Goal: Task Accomplishment & Management: Use online tool/utility

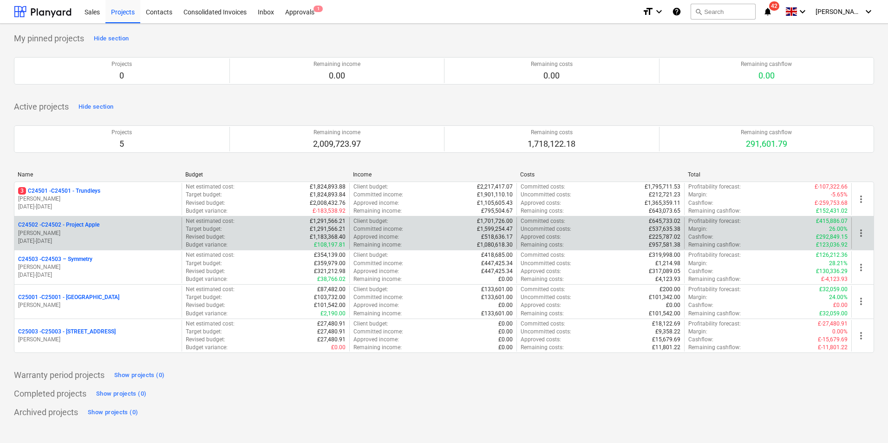
click at [89, 226] on p "C24502 - C24502 - Project Apple" at bounding box center [58, 225] width 81 height 8
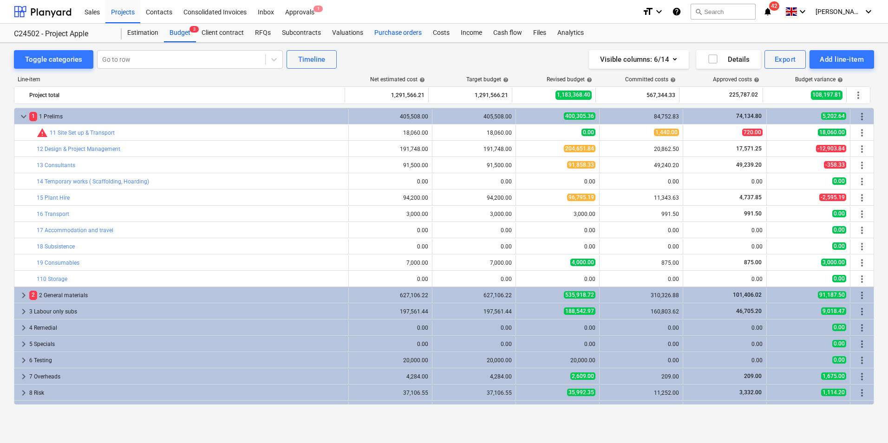
click at [410, 33] on div "Purchase orders" at bounding box center [398, 33] width 58 height 19
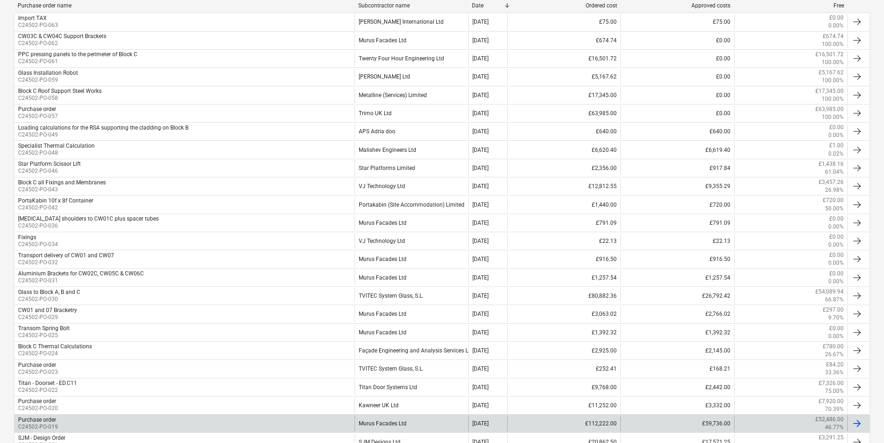
scroll to position [279, 0]
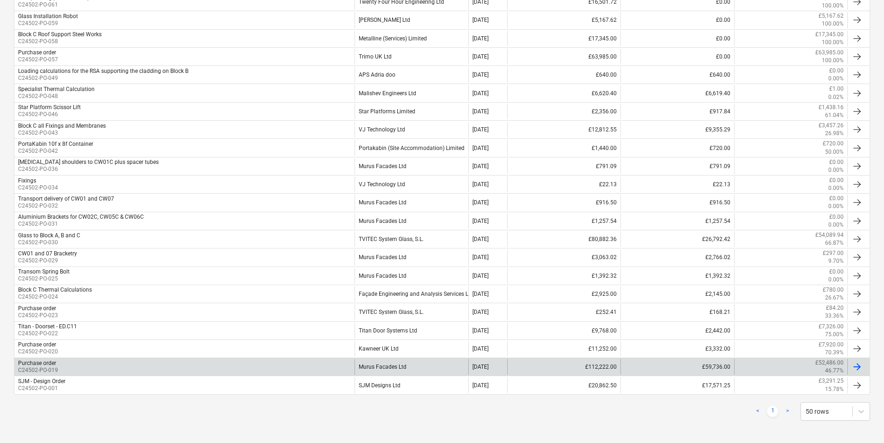
click at [396, 364] on div "Murus Facades Ltd" at bounding box center [411, 367] width 113 height 16
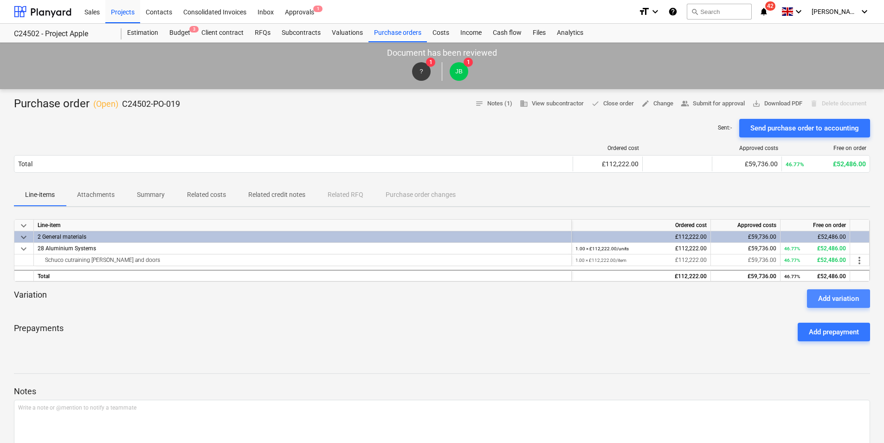
click at [836, 300] on div "Add variation" at bounding box center [838, 298] width 41 height 12
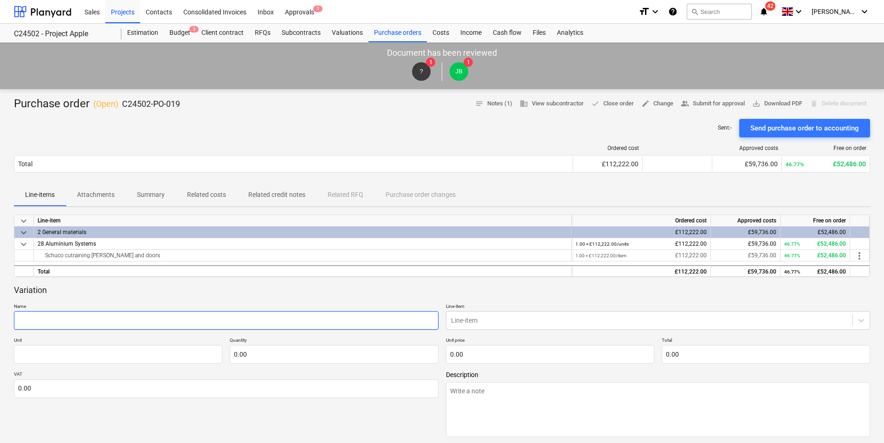
click at [94, 319] on input "text" at bounding box center [226, 320] width 425 height 19
type textarea "x"
type input "L"
type textarea "x"
type input "Li"
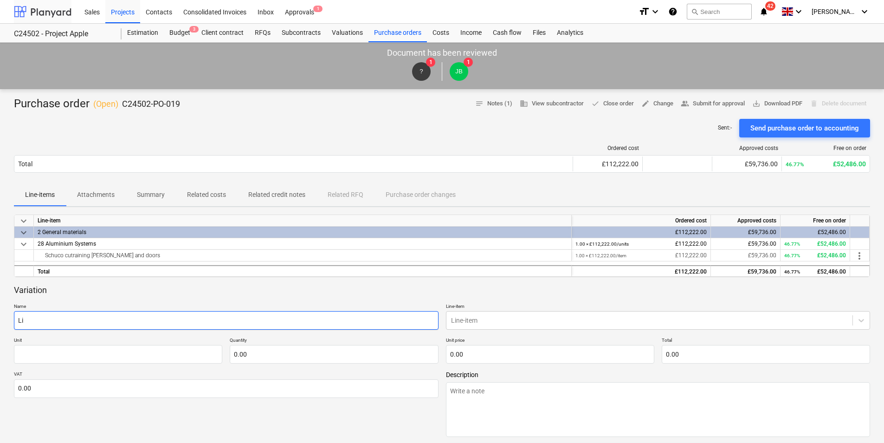
type textarea "x"
type input "[PERSON_NAME]"
type textarea "x"
type input "Link"
type textarea "x"
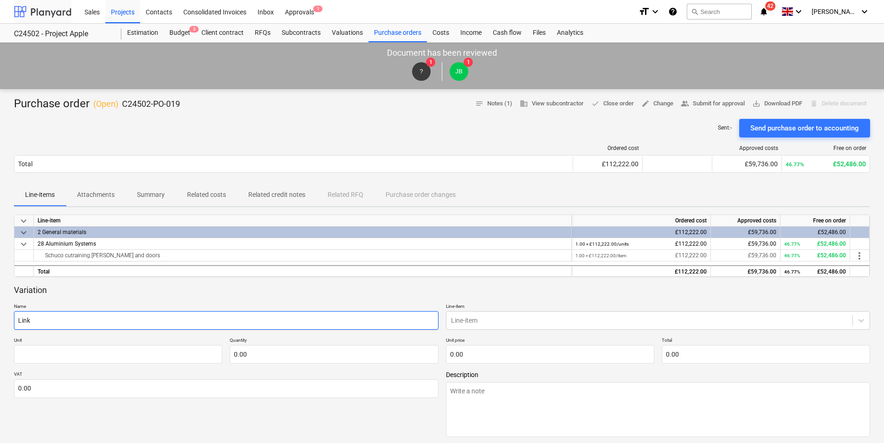
type input "Link"
type textarea "x"
type input "Link B"
type textarea "x"
type input "Link Br"
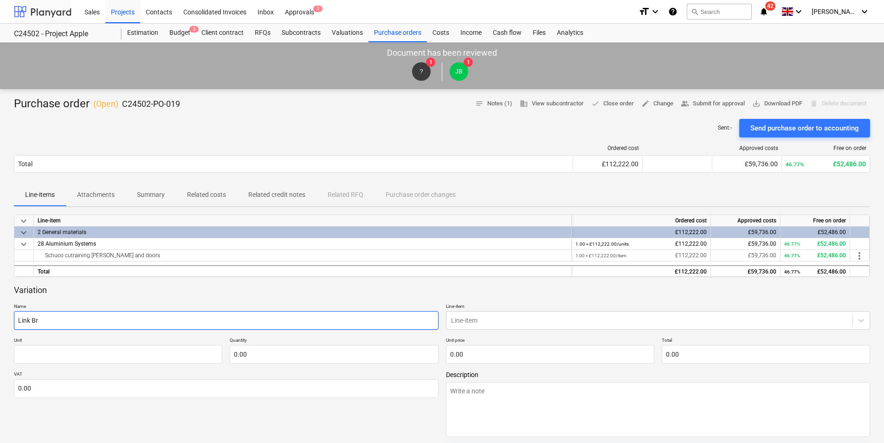
type textarea "x"
type input "Link Bri"
type textarea "x"
type input "Link Brid"
type textarea "x"
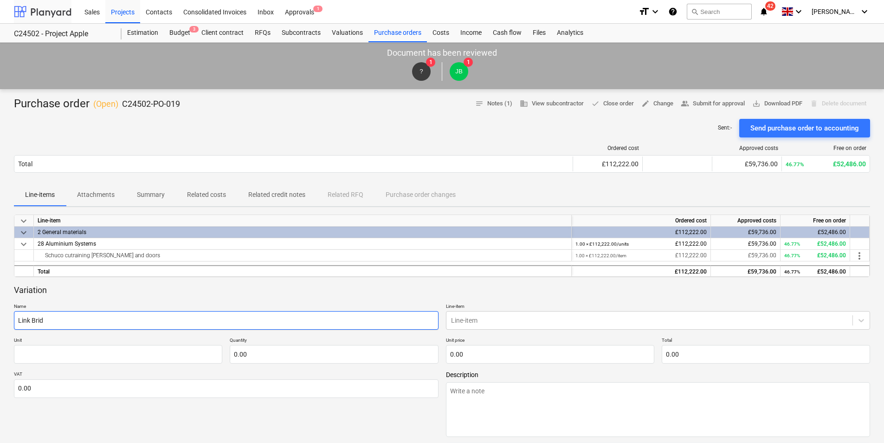
type input "Link Bridg"
type textarea "x"
type input "Link Bridge"
type textarea "x"
type input "Link Bridge"
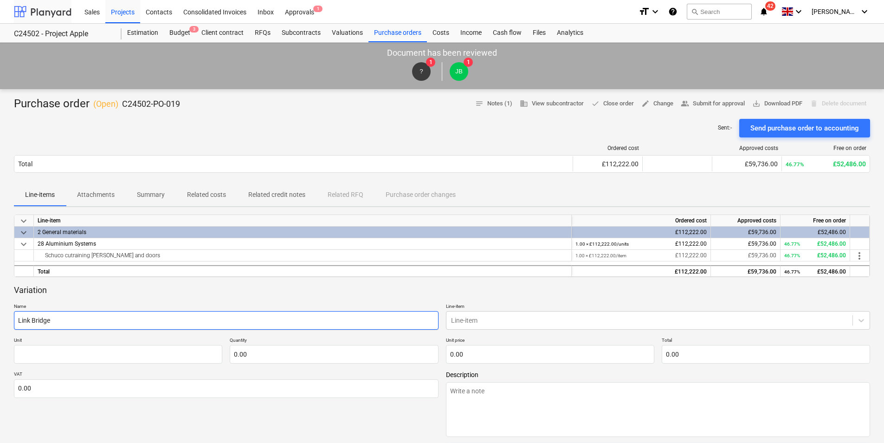
type textarea "x"
type input "Link Bridge S"
type textarea "x"
type input "Link Bridge St"
type textarea "x"
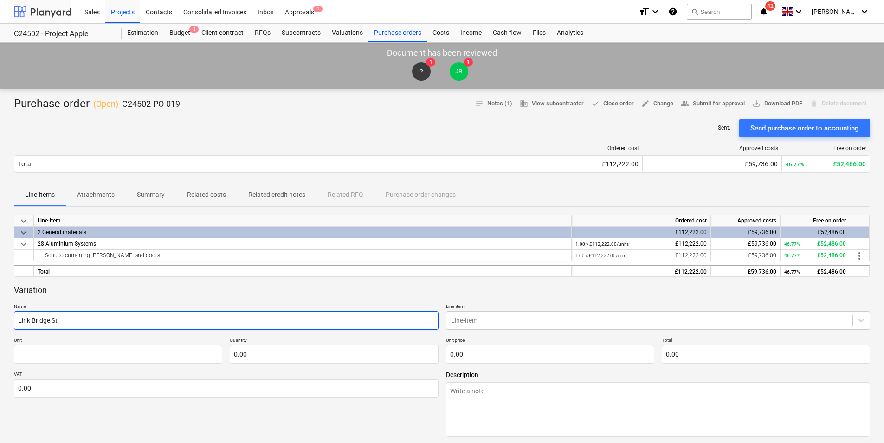
type input "Link Bridge Ste"
type textarea "x"
type input "Link Bridge Stee"
type textarea "x"
type input "Link Bridge Steel"
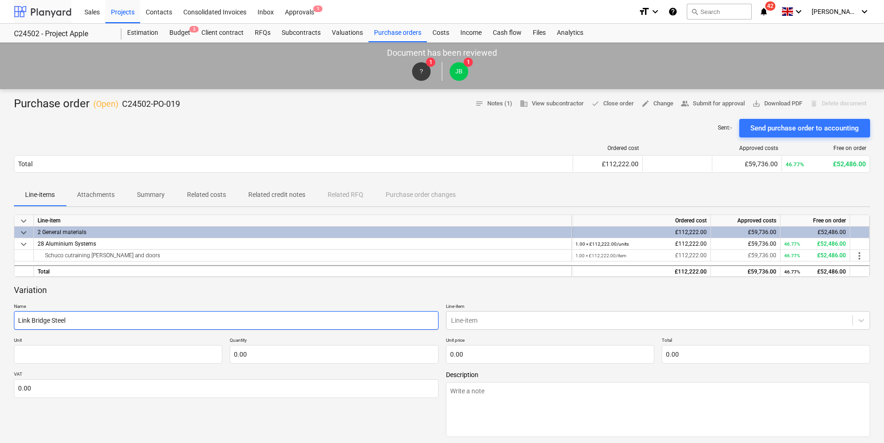
type textarea "x"
type input "Link Bridge Steel B"
type textarea "x"
type input "Link Bridge Steel Br"
type textarea "x"
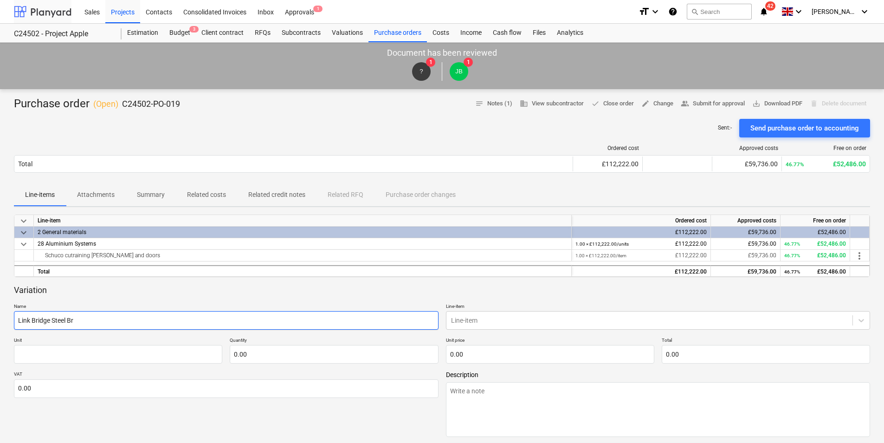
type input "Link Bridge Steel Bra"
type textarea "x"
type input "Link Bridge Steel Brac"
type textarea "x"
type input "Link Bridge Steel [PERSON_NAME]"
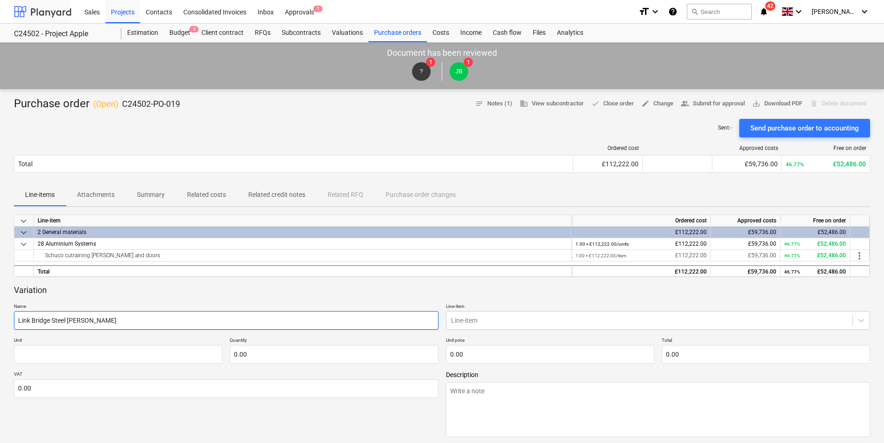
type textarea "x"
type input "Link Bridge Steel Bracke"
type textarea "x"
type input "Link Bridge Steel Bracket"
type textarea "x"
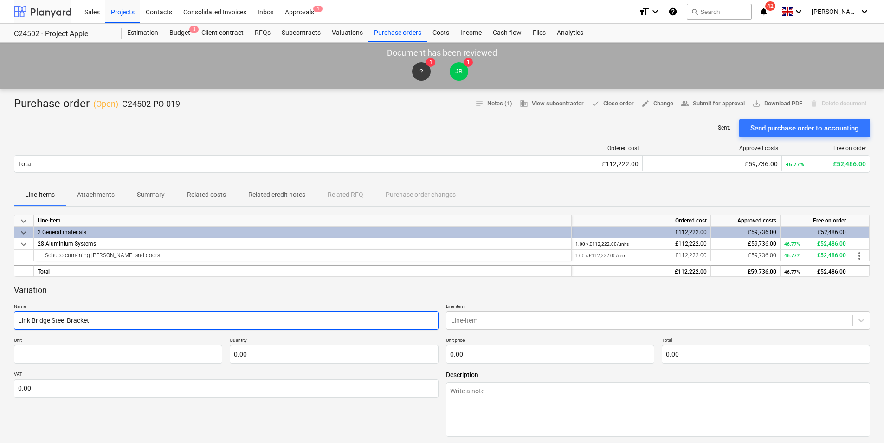
type input "Link Bridge Steel Brackets"
type textarea "x"
type input "Link Bridge Steel Brackets"
type textarea "x"
type input "Link Bridge Steel Brackets T"
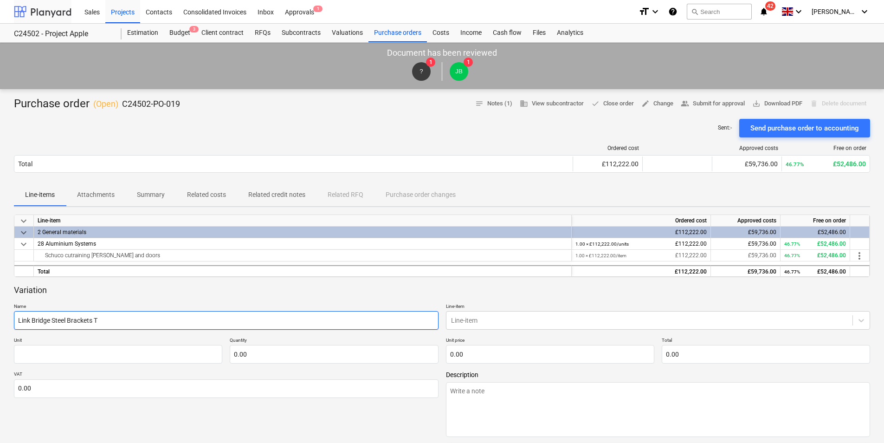
type textarea "x"
type input "Link Bridge Steel Brackets To"
type textarea "x"
type input "Link Bridge Steel Brackets Top"
type textarea "x"
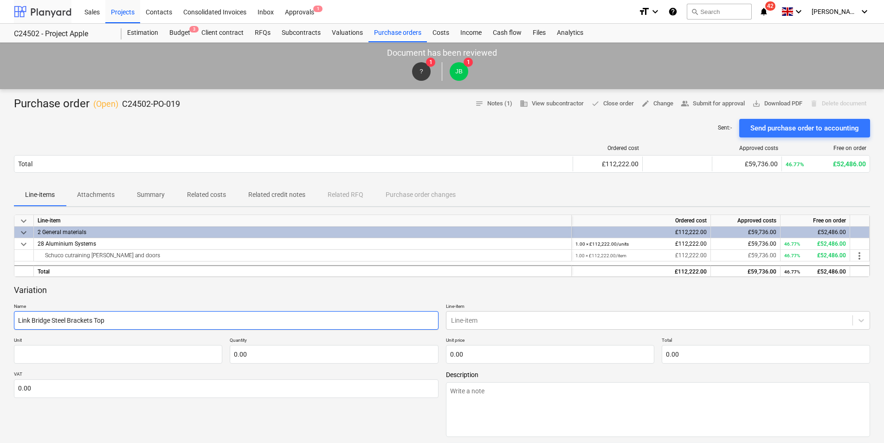
type input "Link Bridge Steel Brackets Top"
type textarea "x"
type input "Link Bridge Steel Brackets Top a"
type textarea "x"
type input "Link Bridge Steel Brackets Top an"
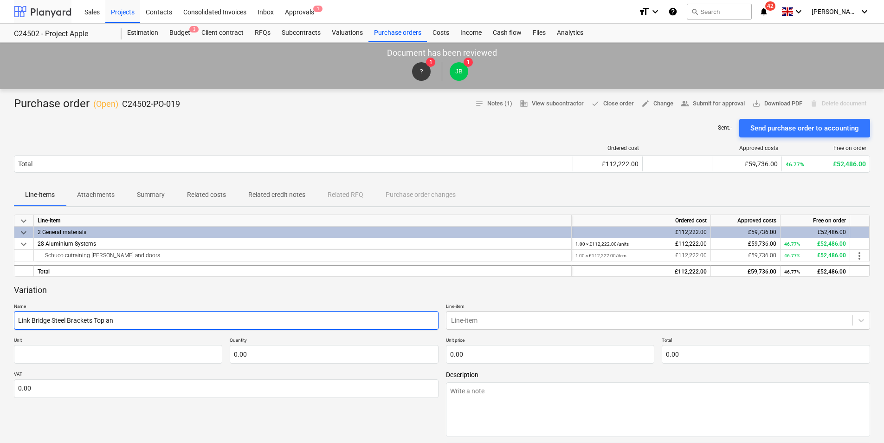
type textarea "x"
type input "Link Bridge Steel Brackets Top and"
type textarea "x"
type input "Link Bridge Steel Brackets Top and"
type textarea "x"
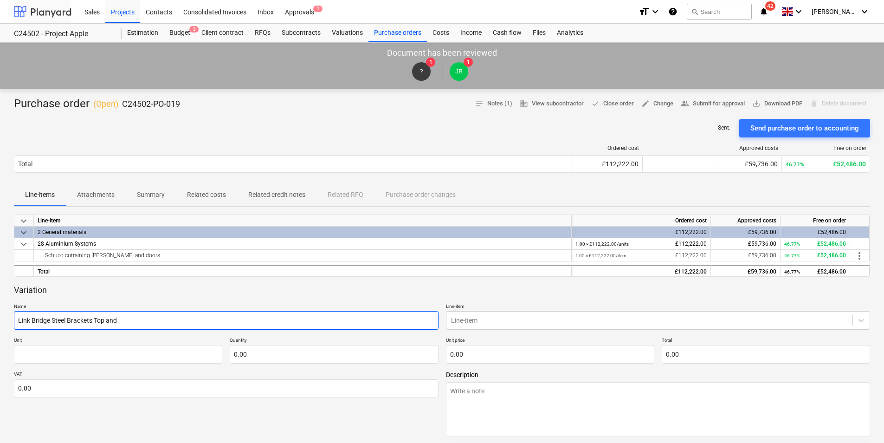
type input "Link Bridge Steel Brackets Top and b"
type textarea "x"
type input "Link Bridge Steel Brackets Top and bo"
type textarea "x"
type input "Link Bridge Steel Brackets Top and bot"
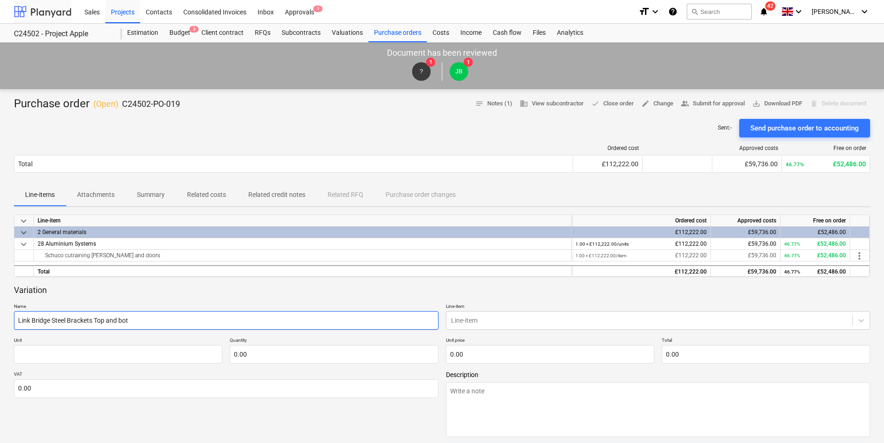
type textarea "x"
type input "Link Bridge Steel Brackets Top and [PERSON_NAME]"
type textarea "x"
type input "Link Bridge Steel Brackets Top and [PERSON_NAME]"
type textarea "x"
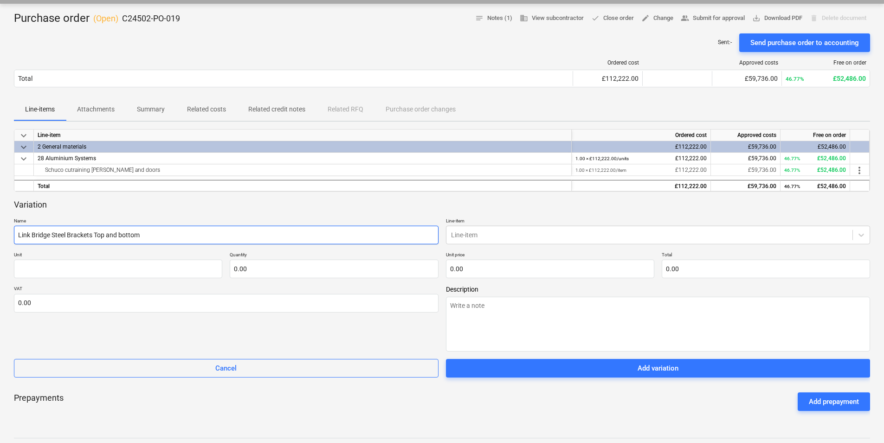
scroll to position [139, 0]
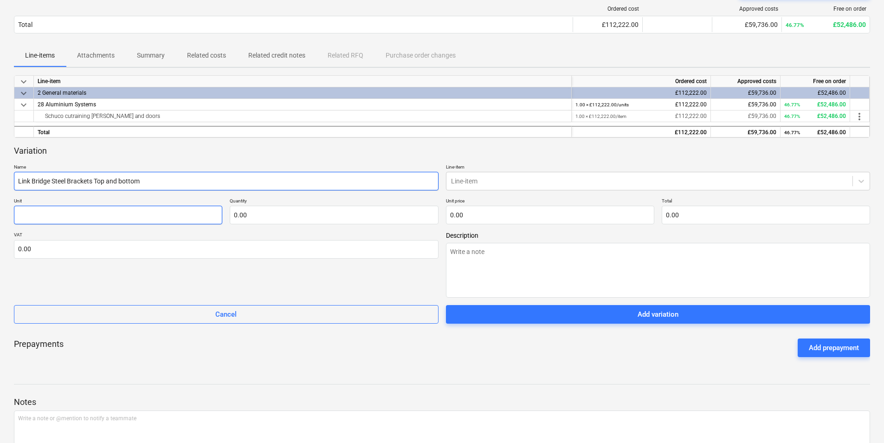
type input "Link Bridge Steel Brackets Top and bottom"
click at [95, 213] on input "text" at bounding box center [118, 215] width 208 height 19
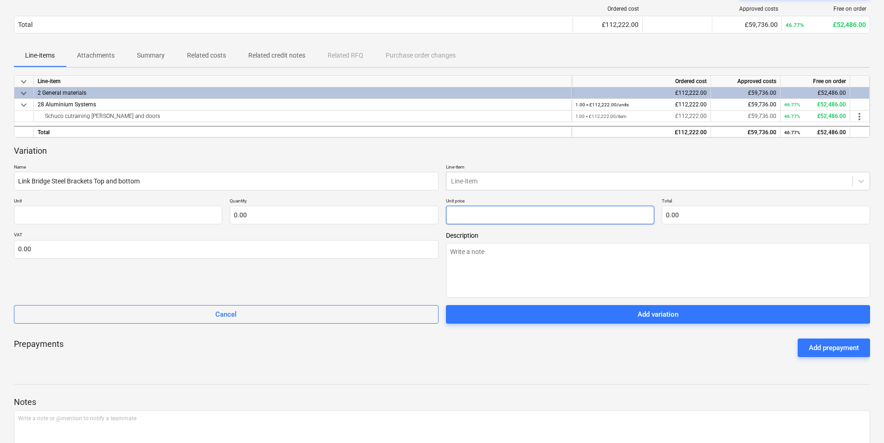
click at [509, 215] on input "text" at bounding box center [550, 215] width 208 height 19
type input "0.00"
click at [473, 211] on input "text" at bounding box center [550, 215] width 208 height 19
type textarea "x"
type input "pcs"
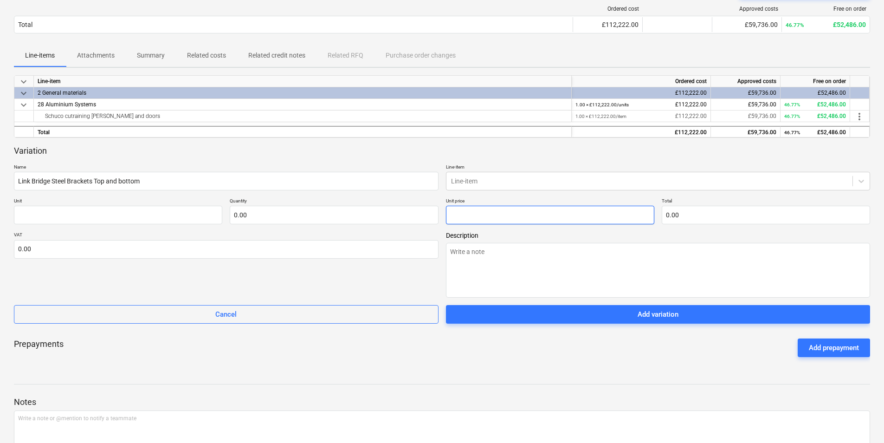
type input "8"
type input "1.00"
type input "8.00"
type textarea "x"
type input "88"
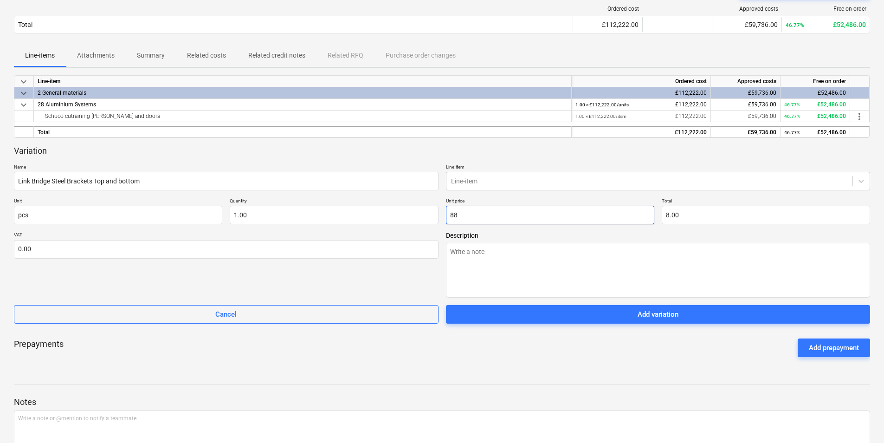
type input "88.00"
type textarea "x"
type input "882"
type input "882.00"
type textarea "x"
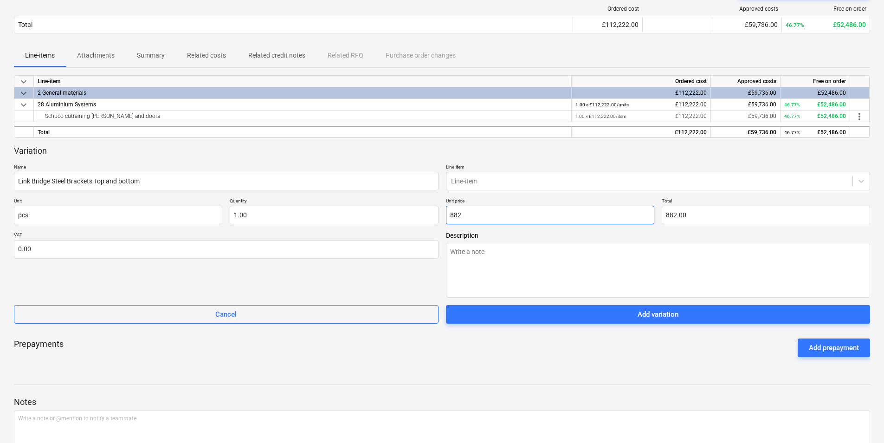
type input "8828"
type input "8,828.00"
type textarea "x"
type input "8828."
type textarea "x"
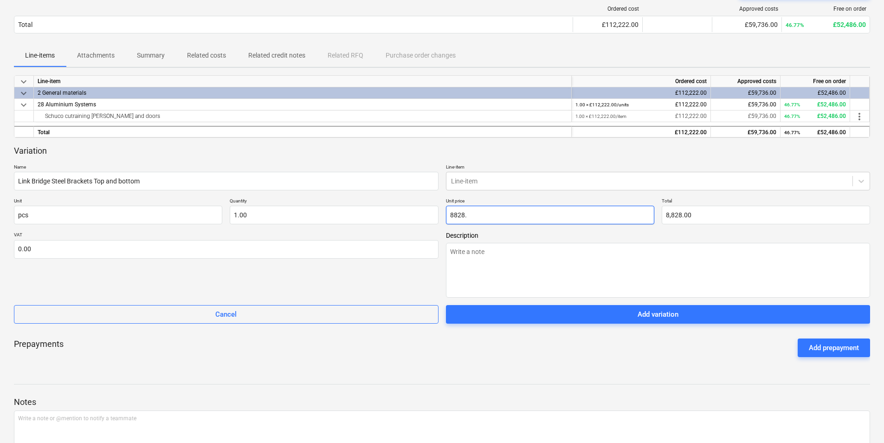
type input "8828.7"
type input "8,828.70"
type textarea "x"
type input "8828.74"
type input "8,828.74"
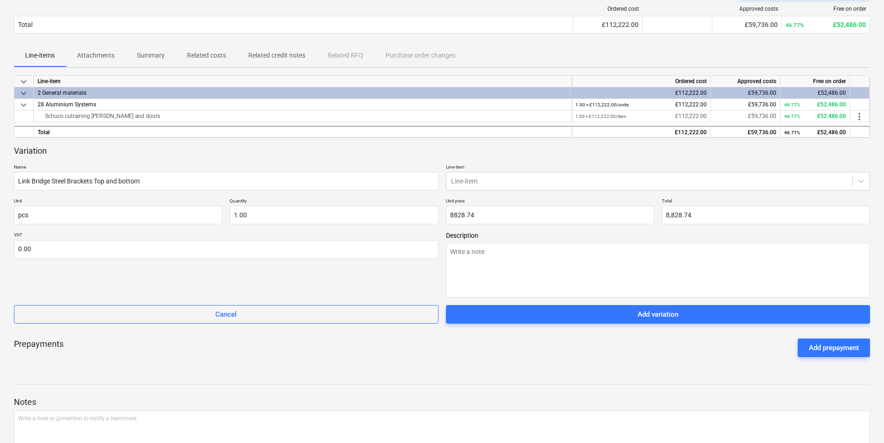
type input "8,828.74"
click at [532, 232] on span "Description" at bounding box center [658, 235] width 425 height 7
click at [476, 175] on div "Line-item" at bounding box center [650, 181] width 407 height 13
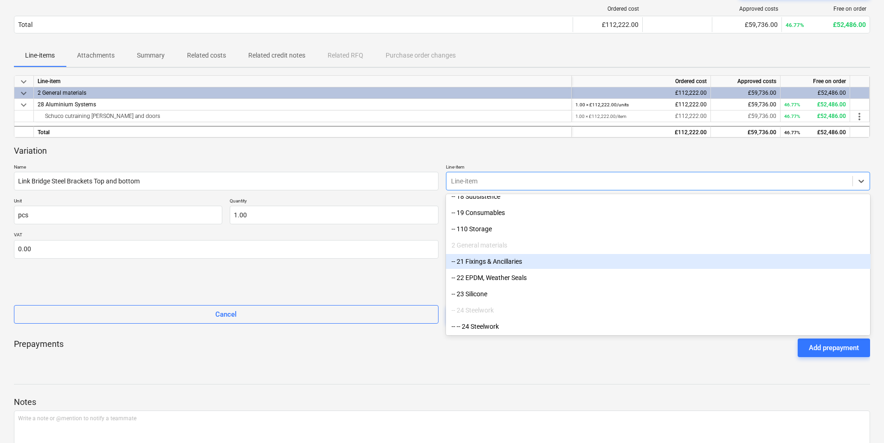
scroll to position [279, 0]
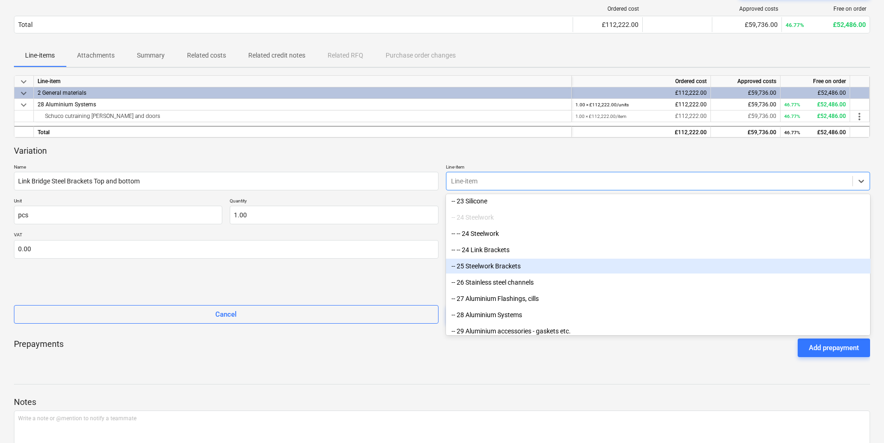
click at [509, 266] on div "-- 25 Steelwork Brackets" at bounding box center [658, 266] width 425 height 15
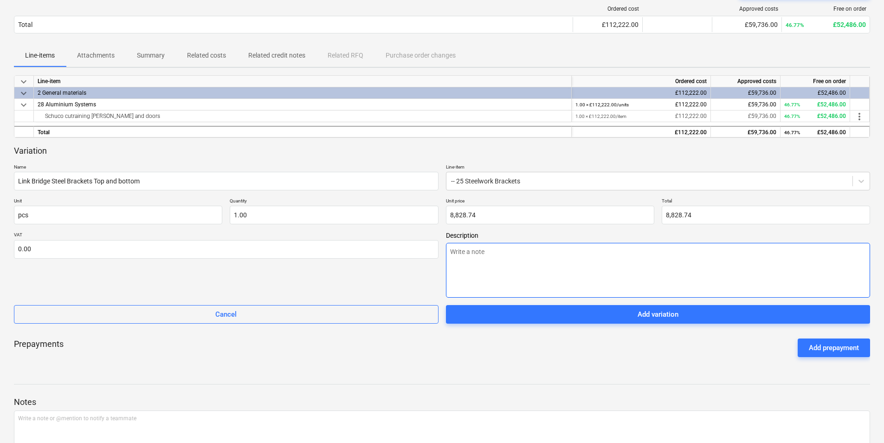
click at [485, 250] on textarea at bounding box center [658, 270] width 425 height 55
paste textarea "This means the bottom brackets would be a cost of £674.74 The head steel bracke…"
type textarea "x"
type textarea "This means the bottom brackets would be a cost of £674.74 The head steel bracke…"
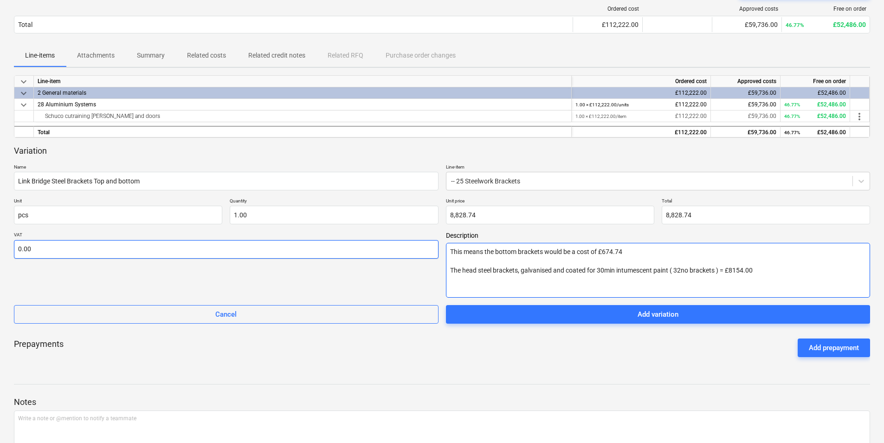
drag, startPoint x: 496, startPoint y: 252, endPoint x: 415, endPoint y: 251, distance: 80.8
click at [415, 251] on div "VAT 0.00 Description This means the bottom brackets would be a cost of £674.74 …" at bounding box center [442, 265] width 856 height 66
type textarea "x"
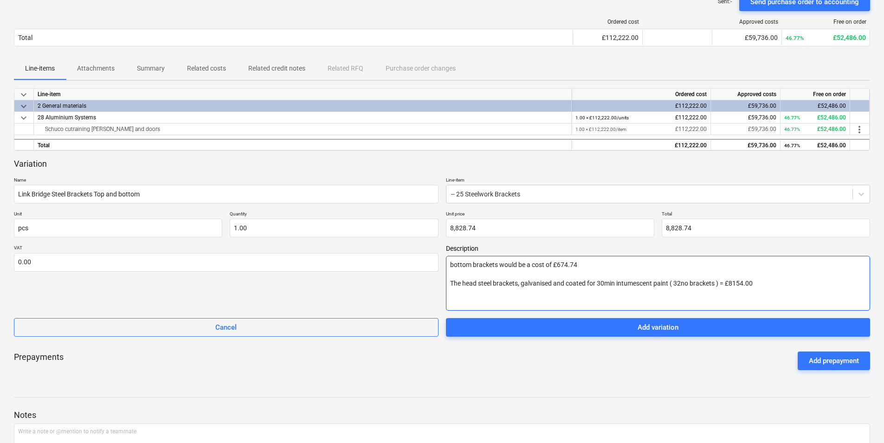
scroll to position [139, 0]
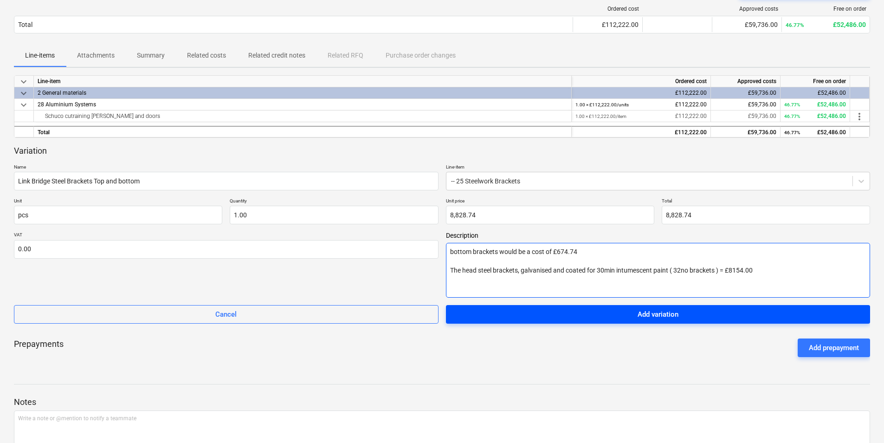
type textarea "bottom brackets would be a cost of £674.74 The head steel brackets, galvanised …"
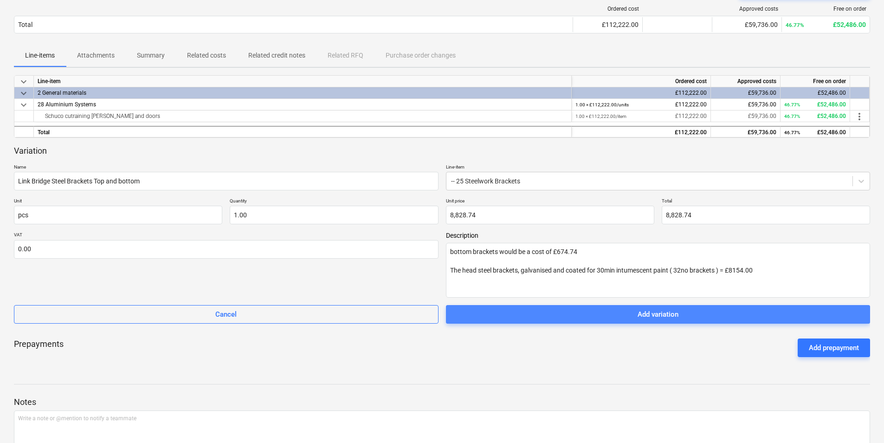
click at [670, 316] on div "Add variation" at bounding box center [658, 314] width 41 height 12
type textarea "x"
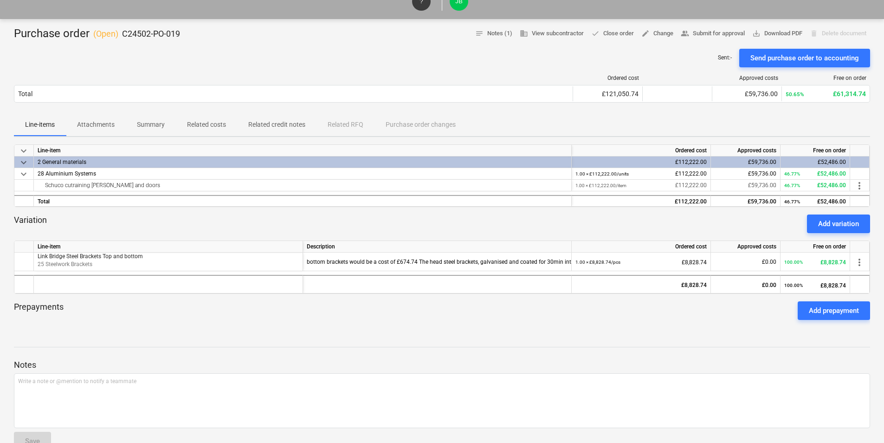
scroll to position [0, 0]
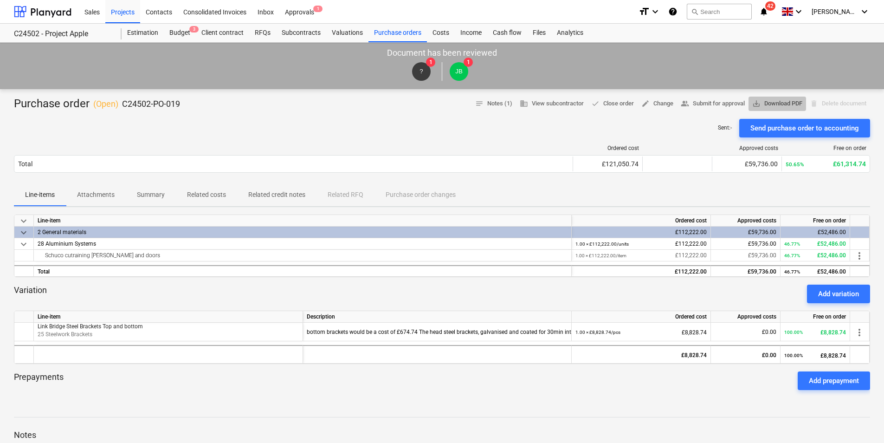
click at [774, 102] on span "save_alt Download PDF" at bounding box center [777, 103] width 50 height 11
